Goal: Find specific page/section

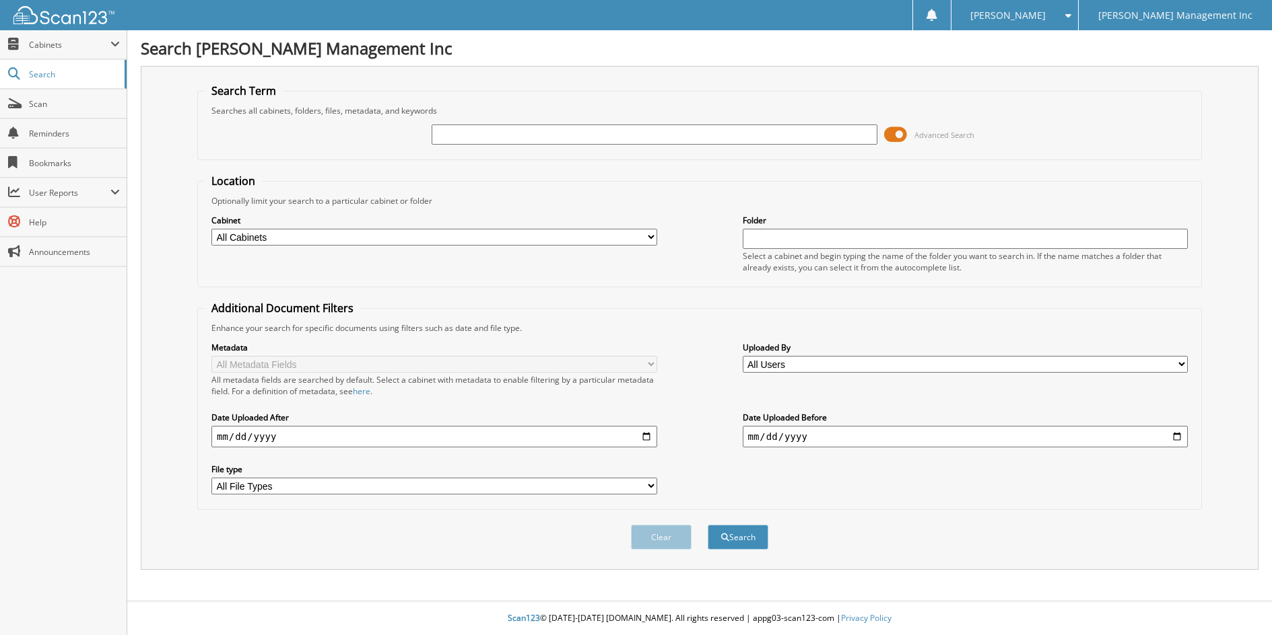
click at [479, 141] on input "text" at bounding box center [655, 135] width 446 height 20
type input "892348"
click at [708, 525] on button "Search" at bounding box center [738, 537] width 61 height 25
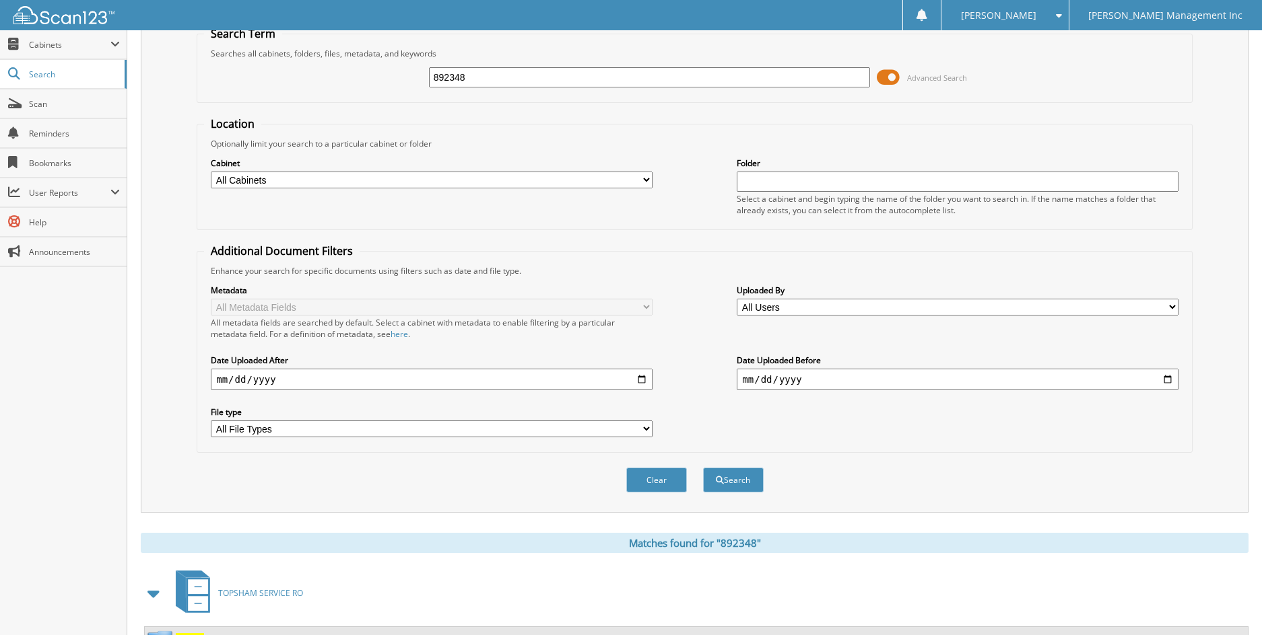
scroll to position [199, 0]
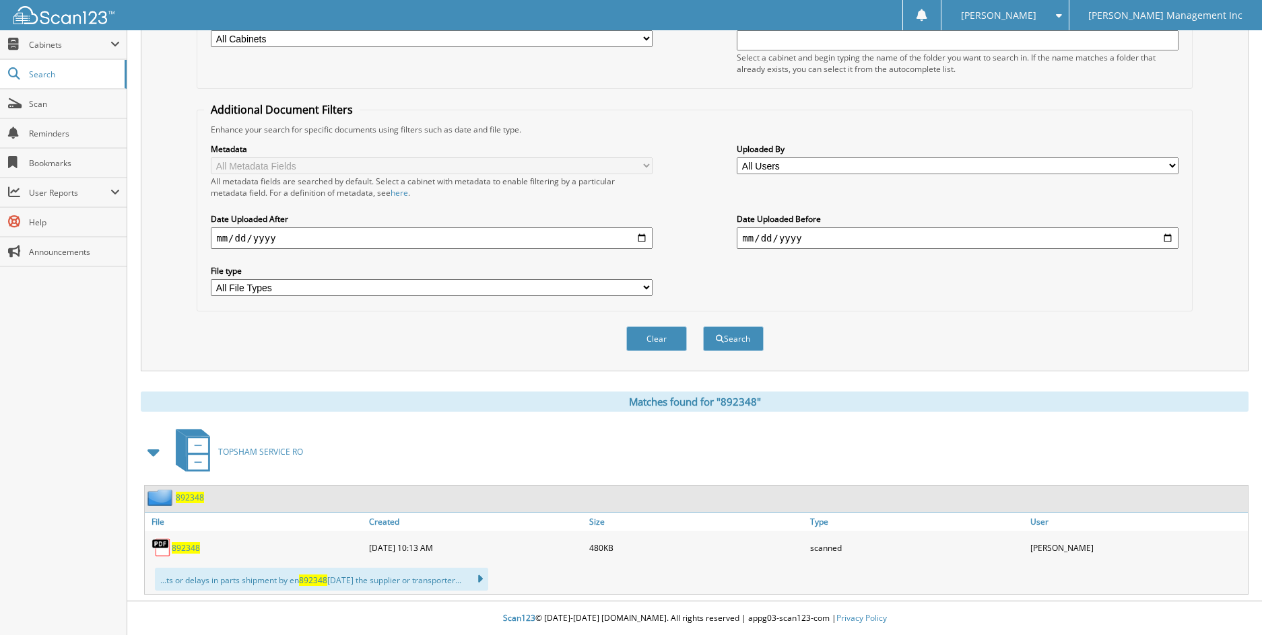
click at [181, 550] on span "892348" at bounding box center [186, 548] width 28 height 11
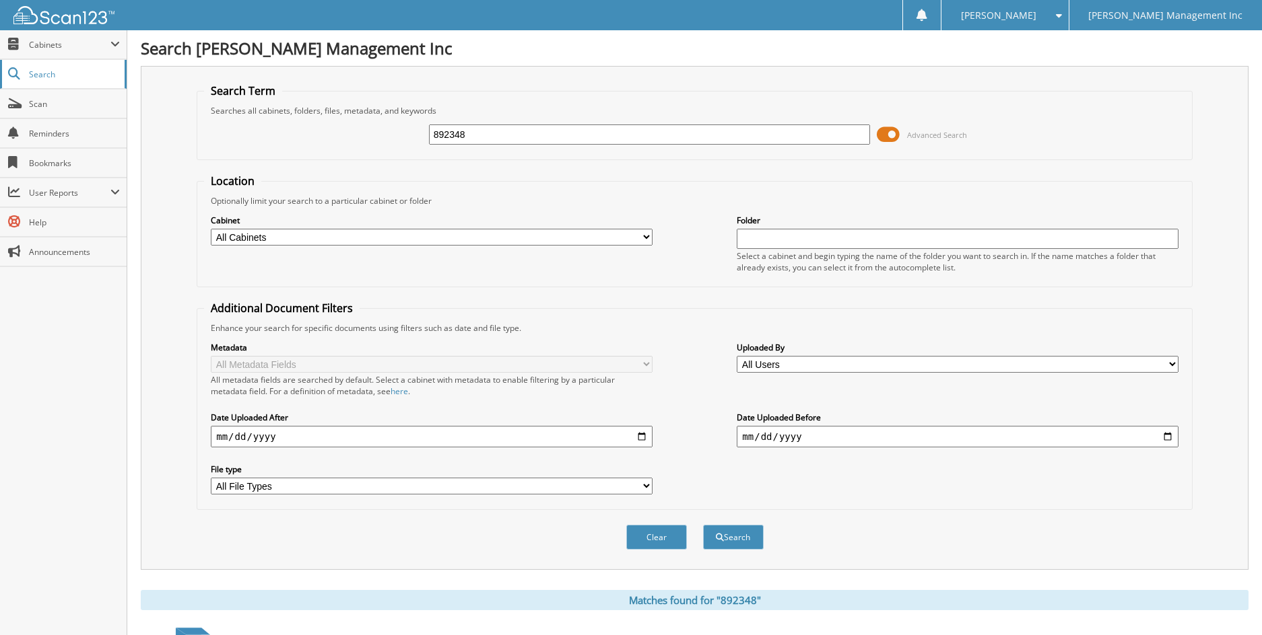
click at [38, 74] on span "Search" at bounding box center [73, 74] width 89 height 11
click at [48, 43] on span "Cabinets" at bounding box center [69, 44] width 81 height 11
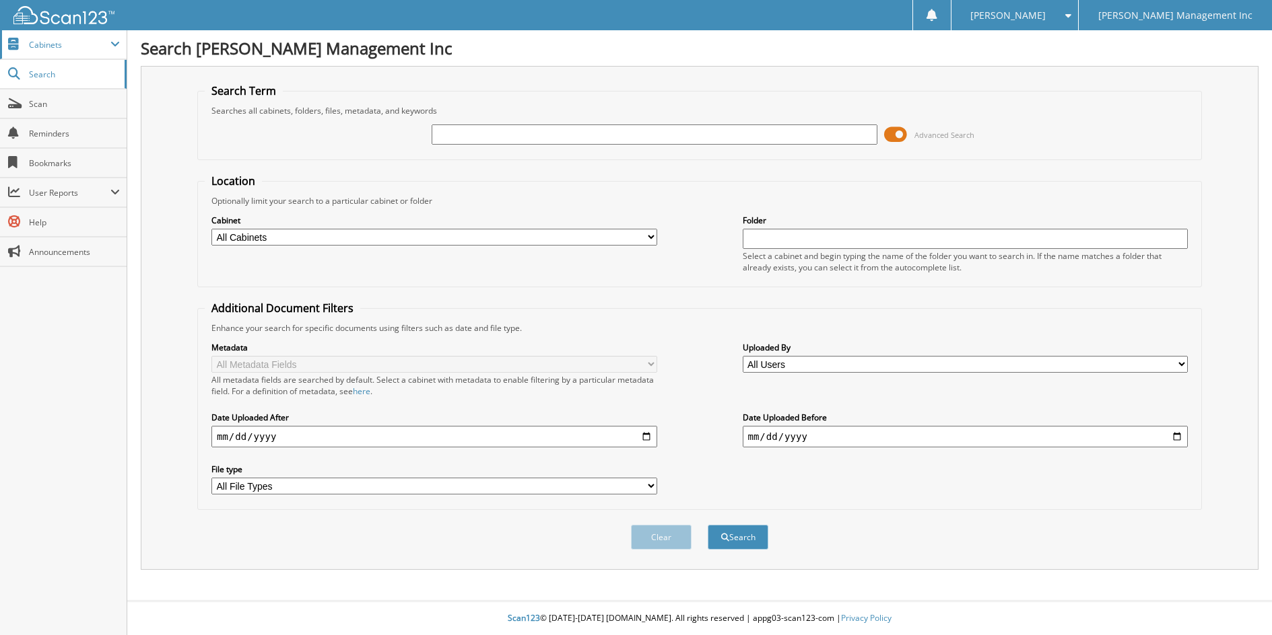
click at [46, 46] on span "Cabinets" at bounding box center [69, 44] width 81 height 11
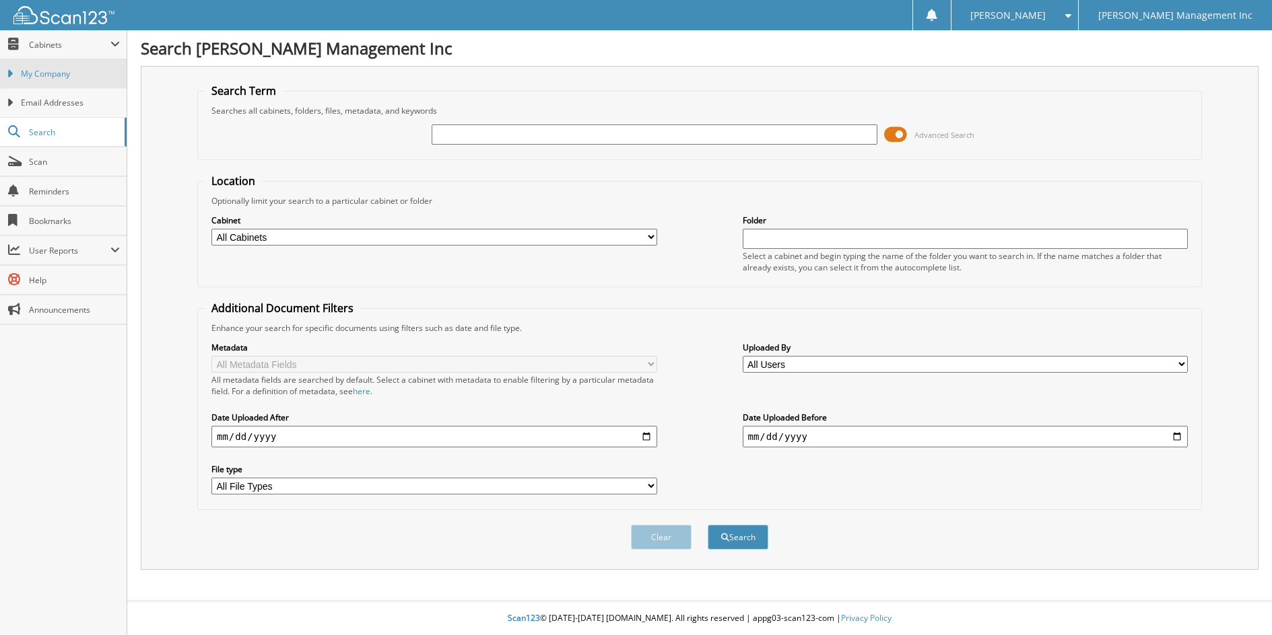
click at [54, 80] on link "My Company" at bounding box center [63, 73] width 127 height 29
